Goal: Task Accomplishment & Management: Manage account settings

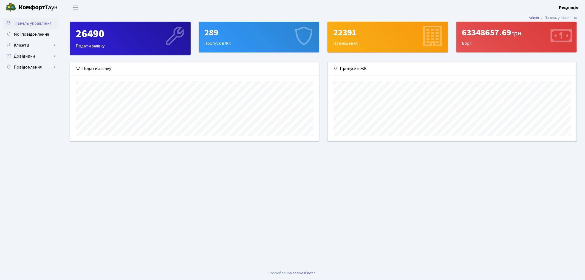
scroll to position [79, 249]
click at [38, 43] on link "Клієнти" at bounding box center [30, 45] width 55 height 11
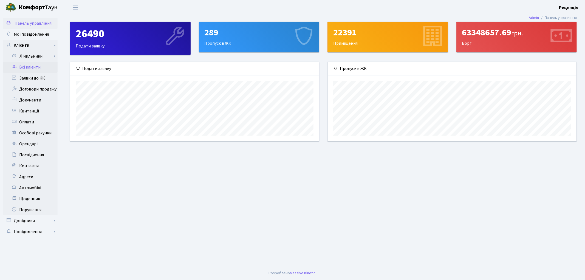
click at [34, 69] on link "Всі клієнти" at bounding box center [30, 67] width 55 height 11
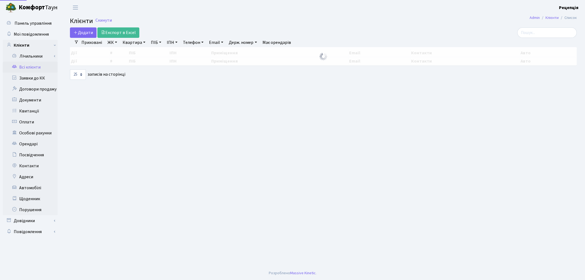
select select "25"
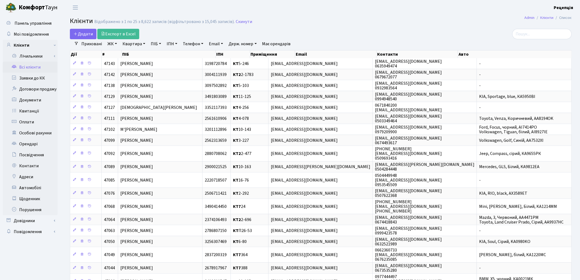
click at [113, 41] on link "ЖК" at bounding box center [112, 43] width 14 height 9
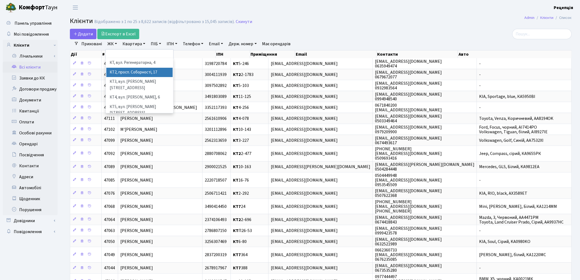
click at [125, 72] on li "КТ2, просп. Соборності, 17" at bounding box center [139, 73] width 66 height 10
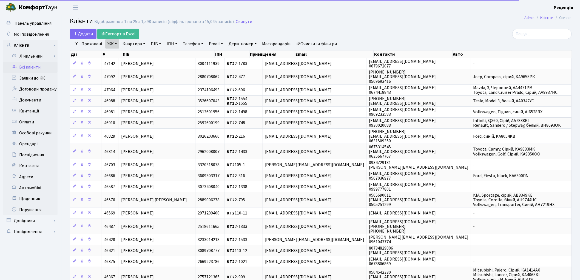
click at [135, 44] on link "Квартира" at bounding box center [133, 43] width 27 height 9
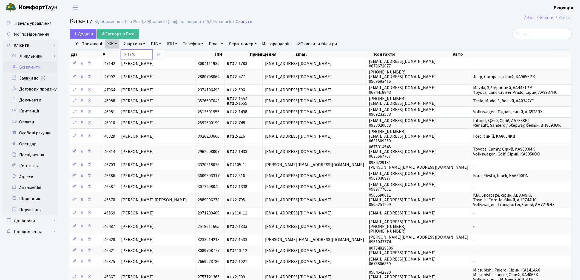
type input "2-1740"
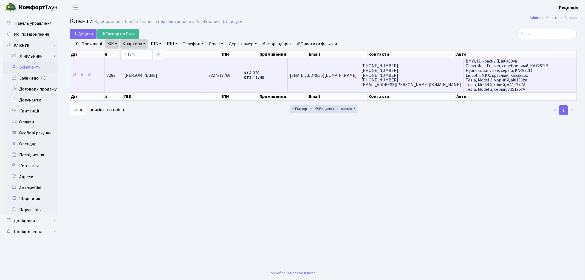
click at [155, 83] on td "Дорошенко Анна Володимирівна" at bounding box center [164, 75] width 84 height 34
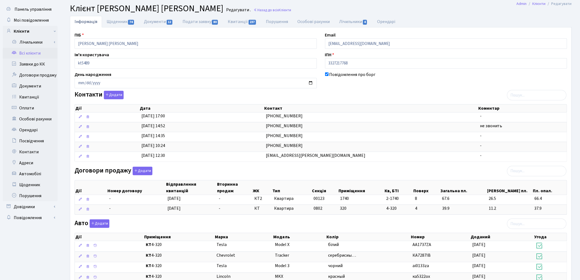
scroll to position [9, 0]
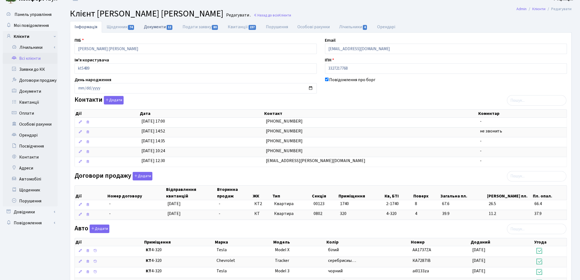
click at [161, 30] on link "Документи 12" at bounding box center [158, 26] width 38 height 11
select select "25"
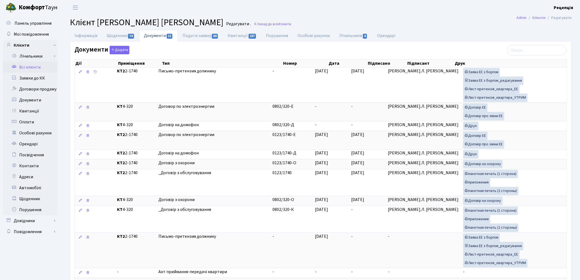
click at [19, 67] on link "Всі клієнти" at bounding box center [30, 67] width 55 height 11
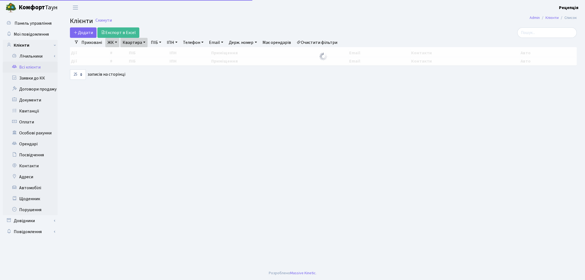
select select "25"
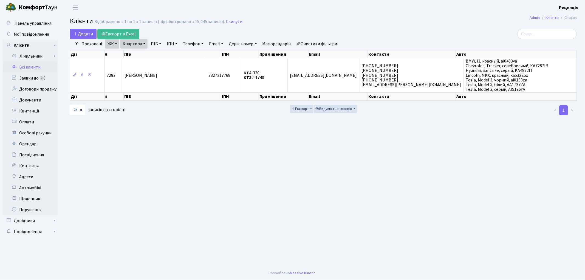
click at [135, 44] on link "Квартира" at bounding box center [133, 43] width 27 height 9
click at [140, 53] on input "2-1740" at bounding box center [137, 54] width 32 height 10
type input "2-194"
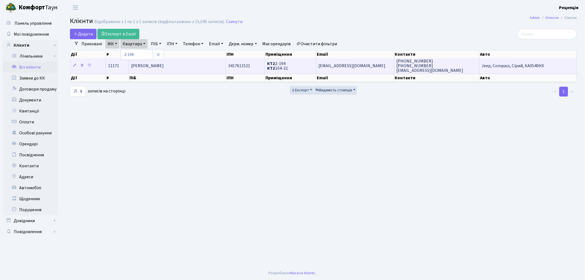
click at [159, 67] on span "[PERSON_NAME]" at bounding box center [147, 66] width 33 height 6
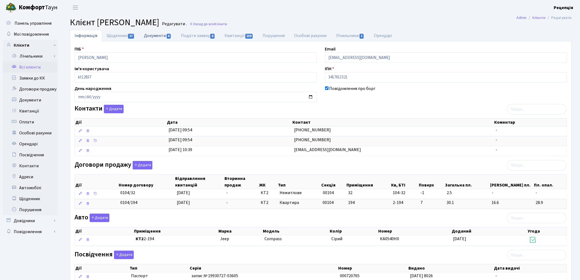
click at [168, 33] on link "Документи 6" at bounding box center [157, 35] width 37 height 11
select select "25"
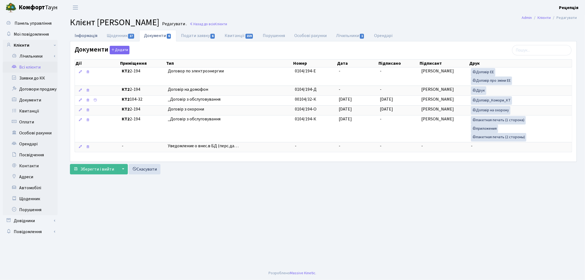
click at [94, 38] on link "Інформація" at bounding box center [86, 35] width 32 height 11
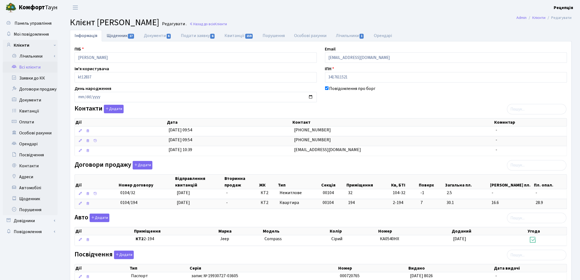
click at [124, 35] on link "Щоденник 17" at bounding box center [120, 35] width 37 height 11
select select "25"
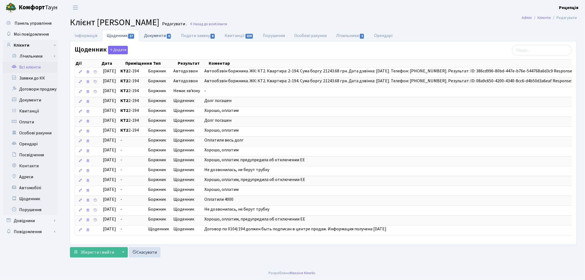
click at [165, 34] on link "Документи 6" at bounding box center [157, 35] width 37 height 11
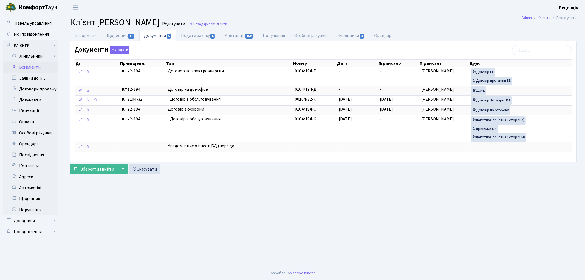
click at [28, 68] on link "Всі клієнти" at bounding box center [30, 67] width 55 height 11
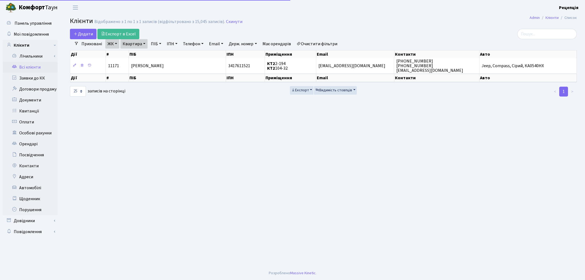
select select "25"
click at [317, 44] on link "Очистити фільтри" at bounding box center [316, 43] width 45 height 9
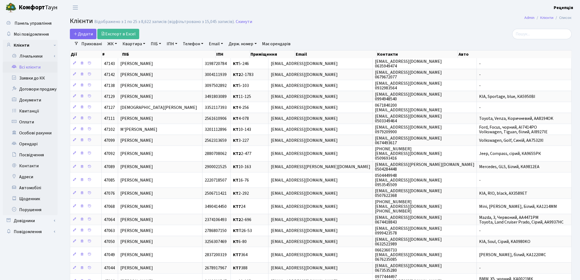
click at [112, 46] on link "ЖК" at bounding box center [112, 43] width 14 height 9
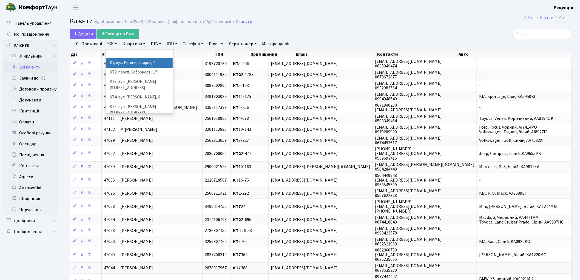
click at [121, 63] on li "КТ, вул. Регенераторна, 4" at bounding box center [139, 63] width 66 height 10
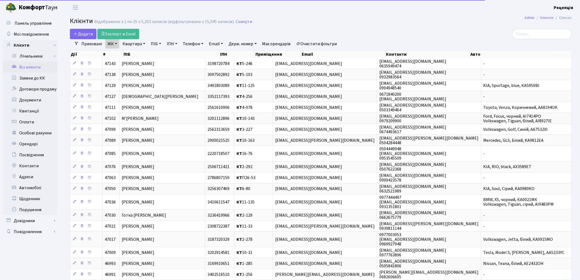
click at [133, 45] on link "Квартира" at bounding box center [133, 43] width 27 height 9
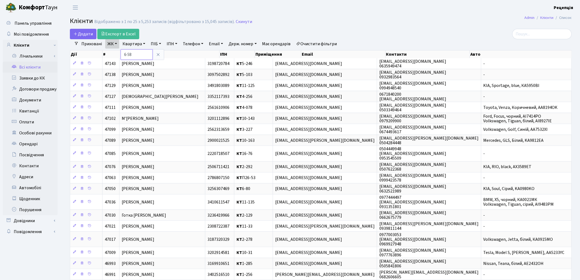
type input "6-58"
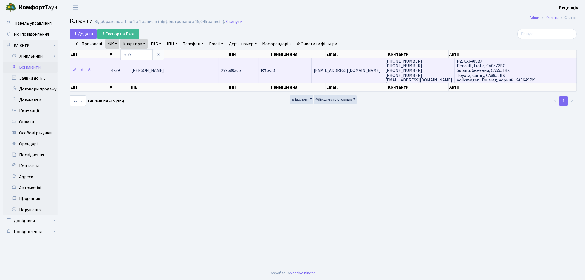
click at [164, 73] on span "Корецький Денис Сергійович" at bounding box center [147, 71] width 33 height 6
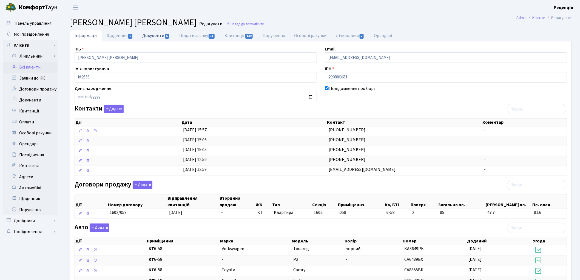
click at [154, 37] on link "Документи 6" at bounding box center [156, 35] width 37 height 11
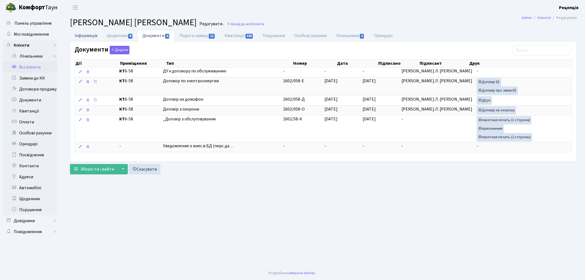
click at [89, 36] on link "Інформація" at bounding box center [86, 35] width 32 height 11
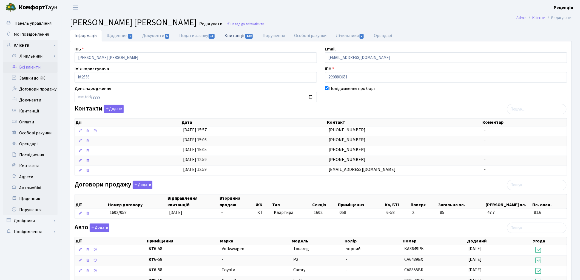
click at [229, 36] on link "Квитанції 139" at bounding box center [239, 35] width 38 height 11
select select "25"
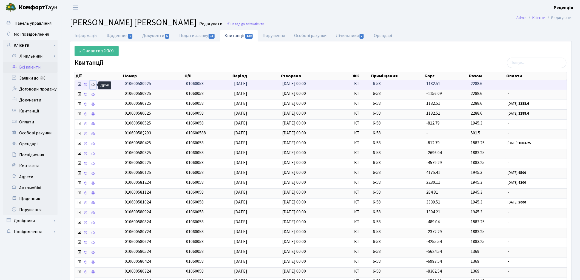
click at [94, 86] on icon at bounding box center [93, 85] width 4 height 4
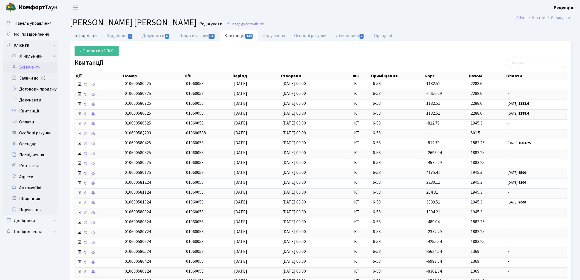
click at [84, 35] on link "Інформація" at bounding box center [86, 35] width 32 height 11
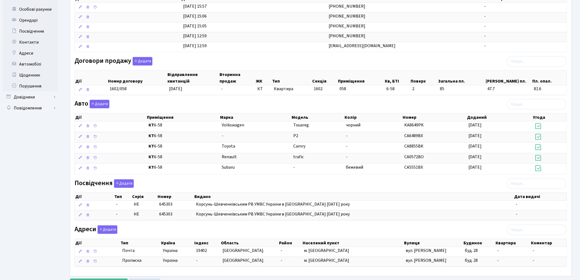
scroll to position [125, 0]
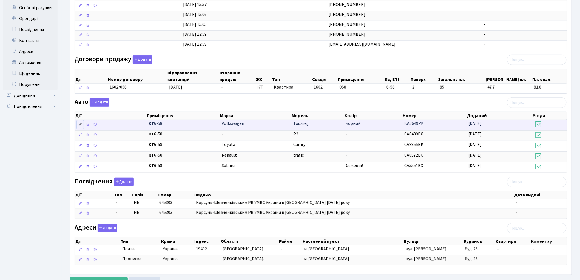
click at [80, 126] on icon at bounding box center [80, 124] width 4 height 4
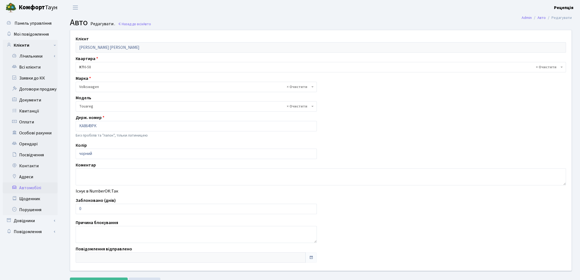
select select "2491"
click at [100, 125] on input "KA8649PK" at bounding box center [196, 126] width 241 height 10
type input "K"
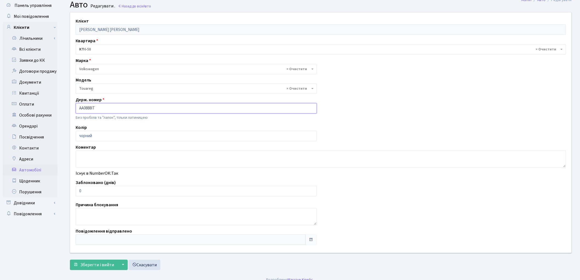
scroll to position [24, 0]
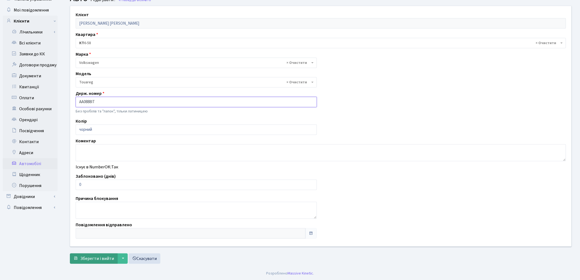
type input "AA0888IT"
click at [92, 259] on span "Зберегти і вийти" at bounding box center [97, 259] width 34 height 6
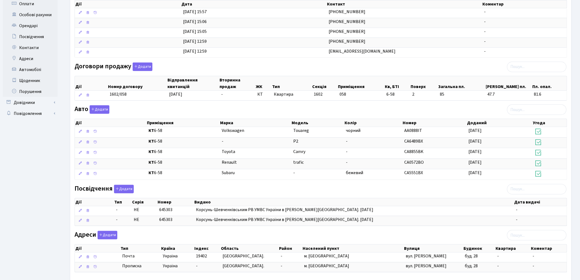
scroll to position [150, 0]
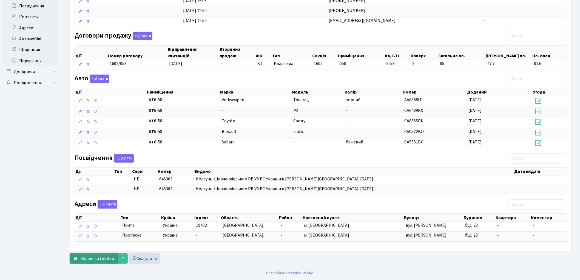
click at [100, 262] on button "Зберегти і вийти" at bounding box center [94, 258] width 48 height 10
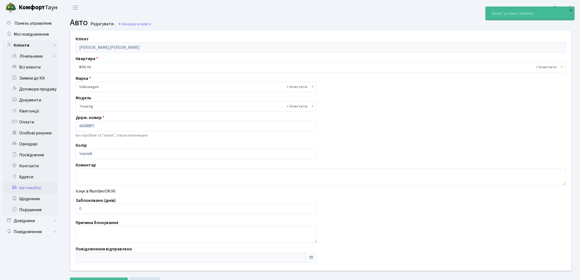
select select "2491"
click at [33, 68] on link "Всі клієнти" at bounding box center [30, 67] width 55 height 11
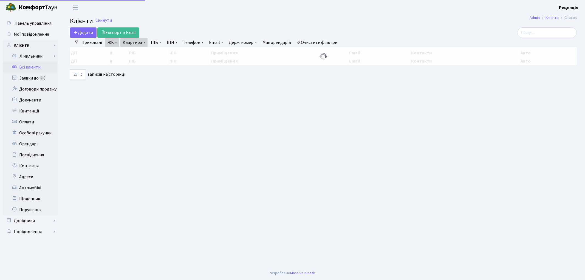
select select "25"
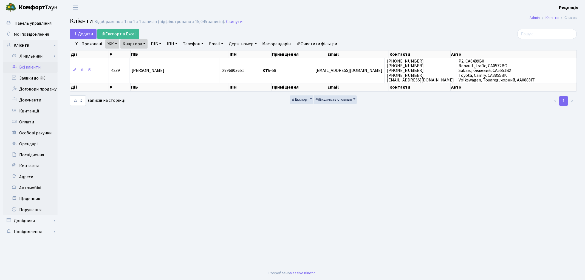
click at [327, 42] on link "Очистити фільтри" at bounding box center [316, 43] width 45 height 9
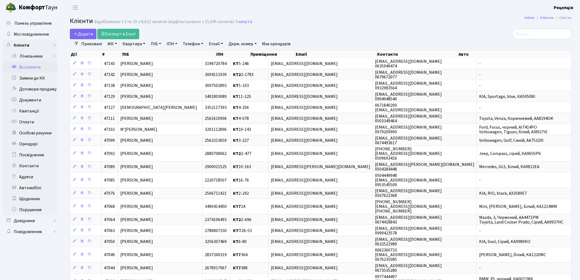
click at [114, 44] on link "ЖК" at bounding box center [112, 43] width 14 height 9
click at [154, 93] on li "КТ4, вул. Юрія Липи, 6" at bounding box center [139, 98] width 66 height 10
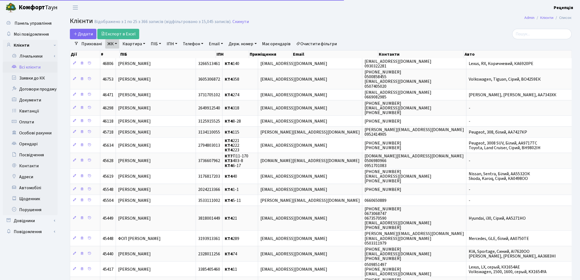
click at [137, 44] on link "Квартира" at bounding box center [133, 43] width 27 height 9
type input "312"
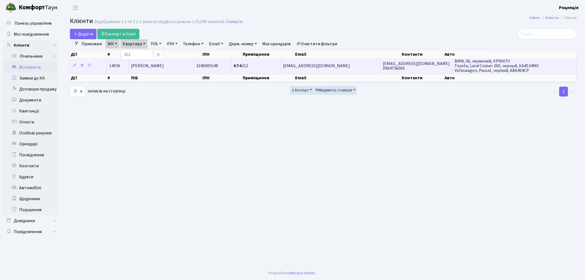
click at [164, 68] on span "[PERSON_NAME]" at bounding box center [147, 66] width 33 height 6
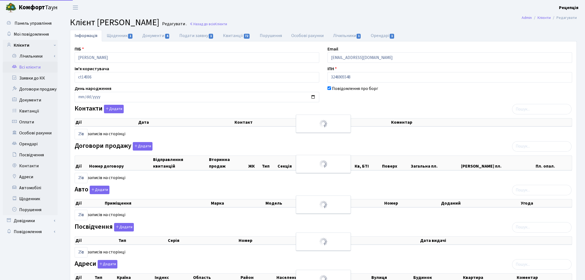
select select "25"
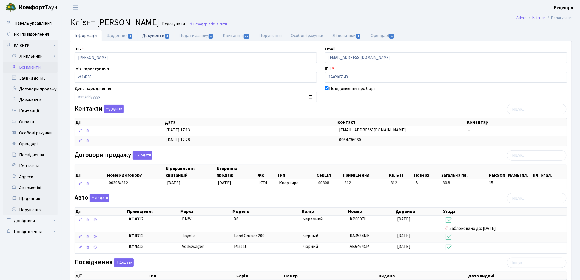
click at [154, 38] on link "Документи 4" at bounding box center [156, 35] width 37 height 11
select select "25"
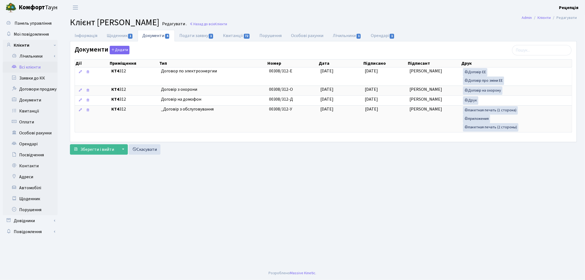
click at [27, 65] on link "Всі клієнти" at bounding box center [30, 67] width 55 height 11
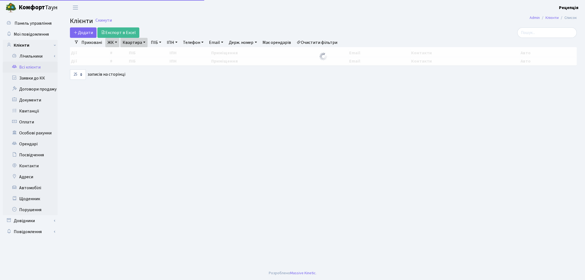
select select "25"
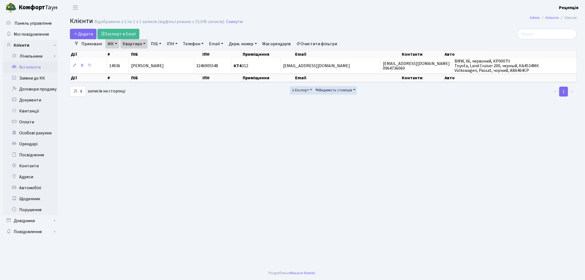
click at [316, 41] on link "Очистити фільтри" at bounding box center [316, 43] width 45 height 9
